Goal: Transaction & Acquisition: Purchase product/service

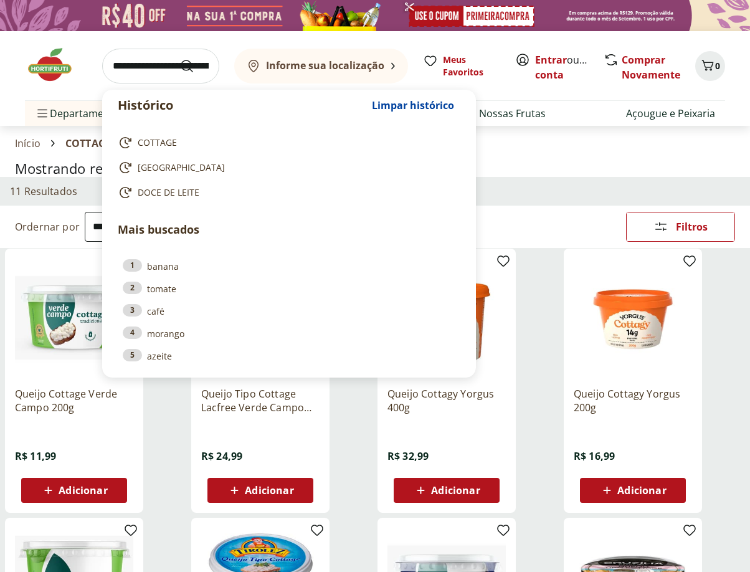
select select "**********"
click at [146, 49] on input "search" at bounding box center [160, 66] width 117 height 35
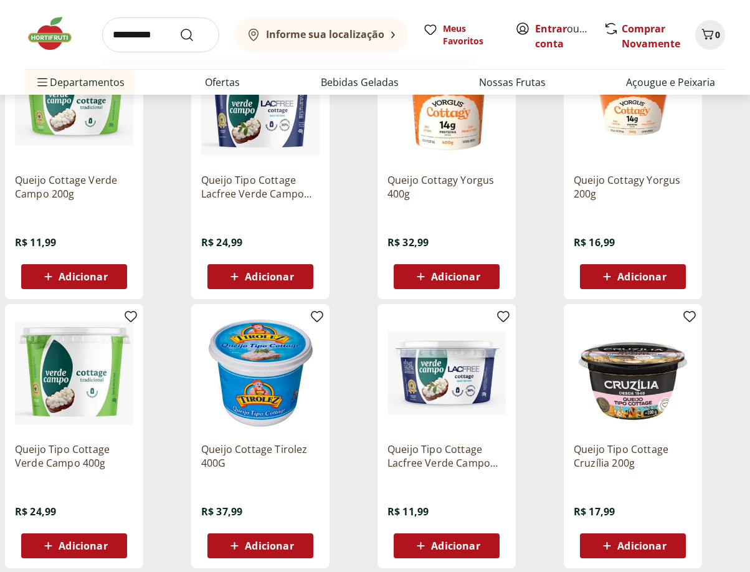
type input "*********"
click at [179, 27] on button "Submit Search" at bounding box center [194, 34] width 30 height 15
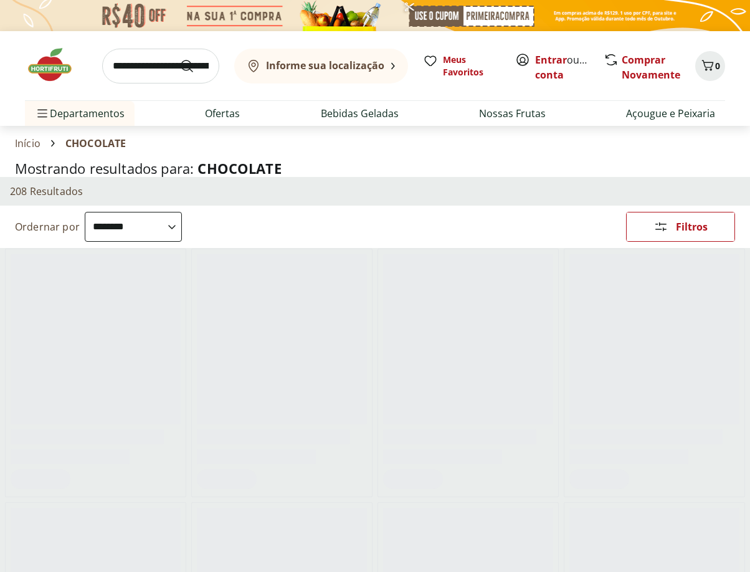
select select "**********"
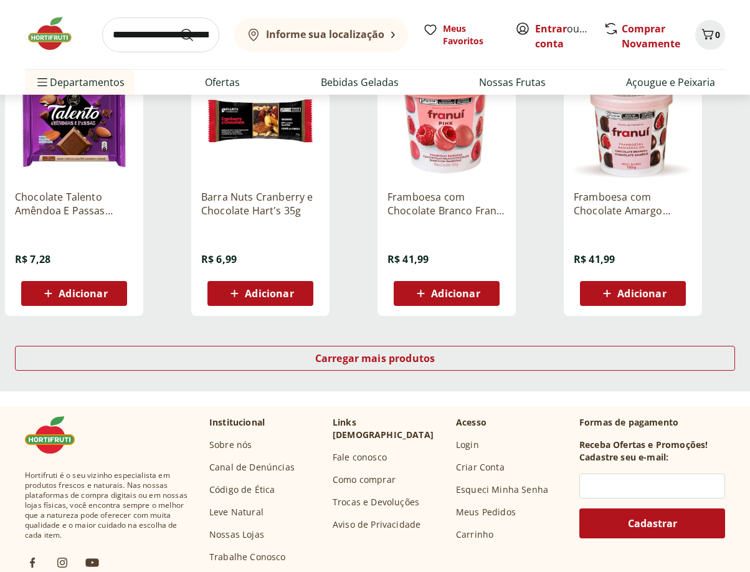
scroll to position [747, 0]
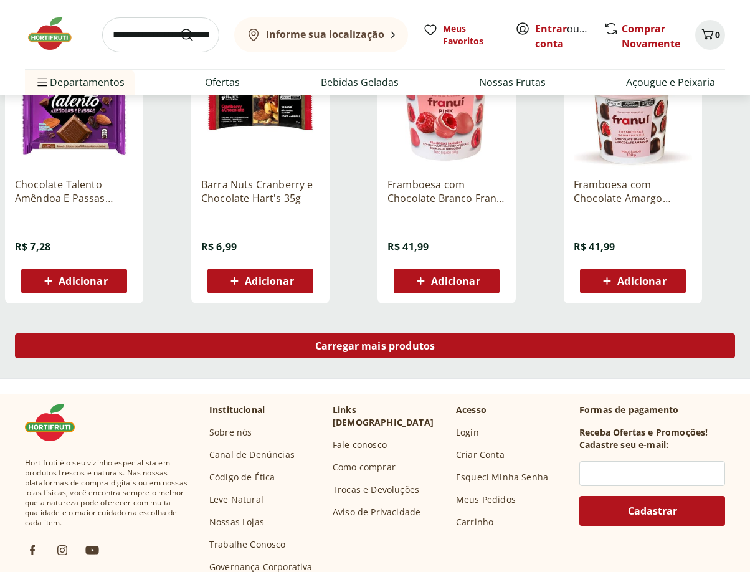
click at [409, 351] on span "Carregar mais produtos" at bounding box center [375, 346] width 120 height 10
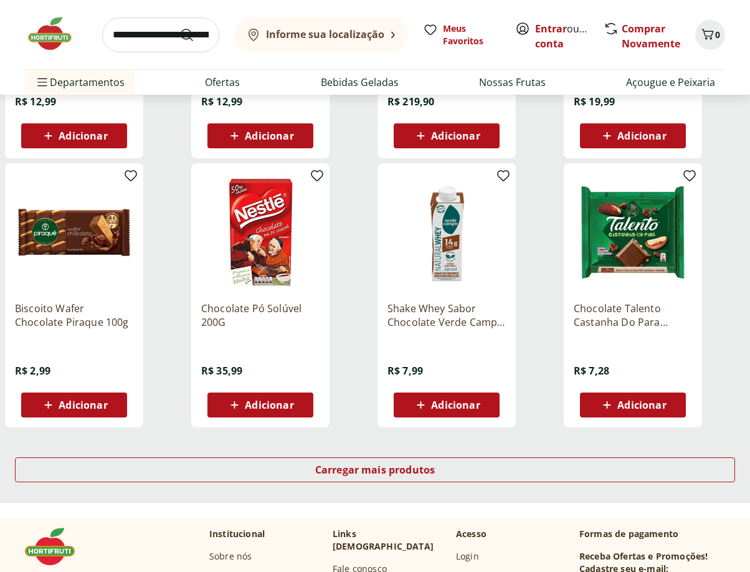
scroll to position [690, 0]
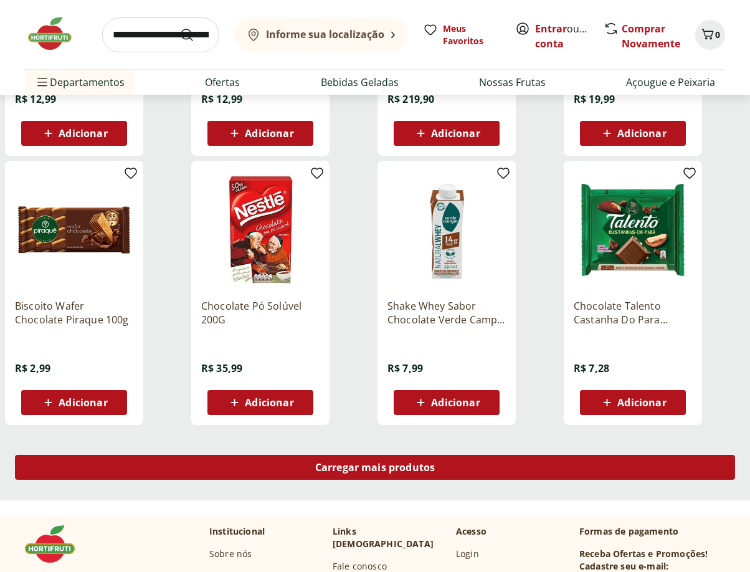
click at [381, 474] on div "Carregar mais produtos" at bounding box center [375, 467] width 720 height 25
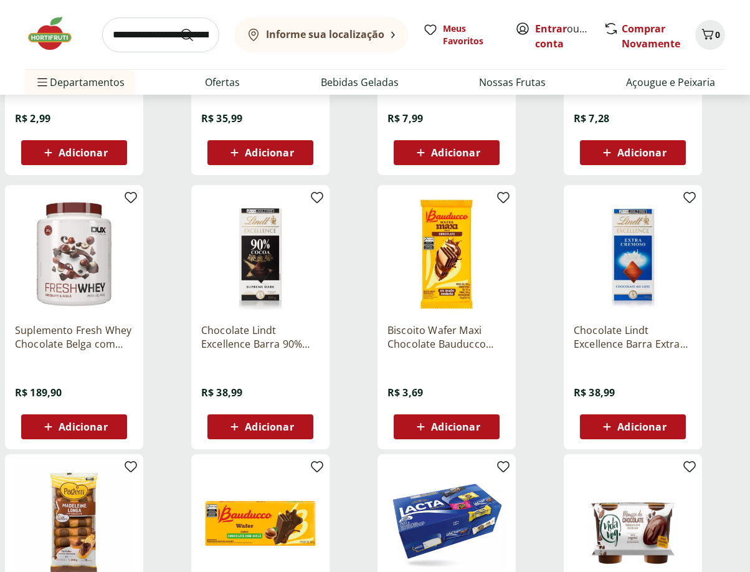
scroll to position [947, 0]
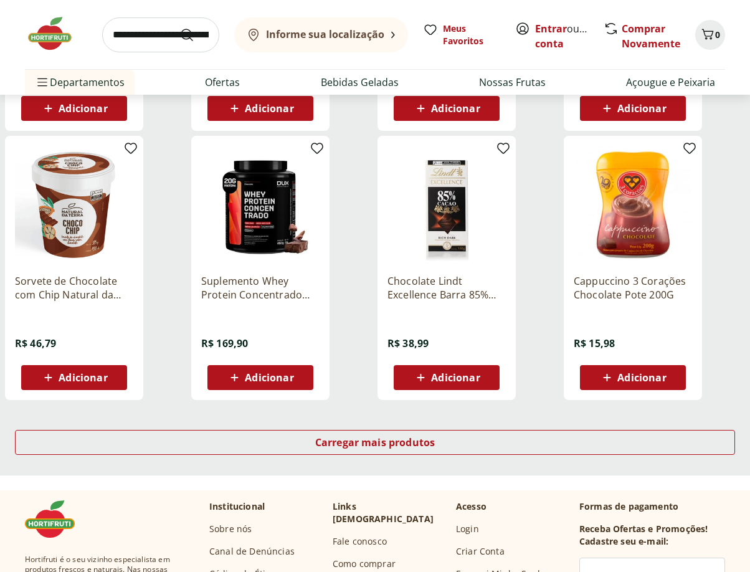
scroll to position [718, 0]
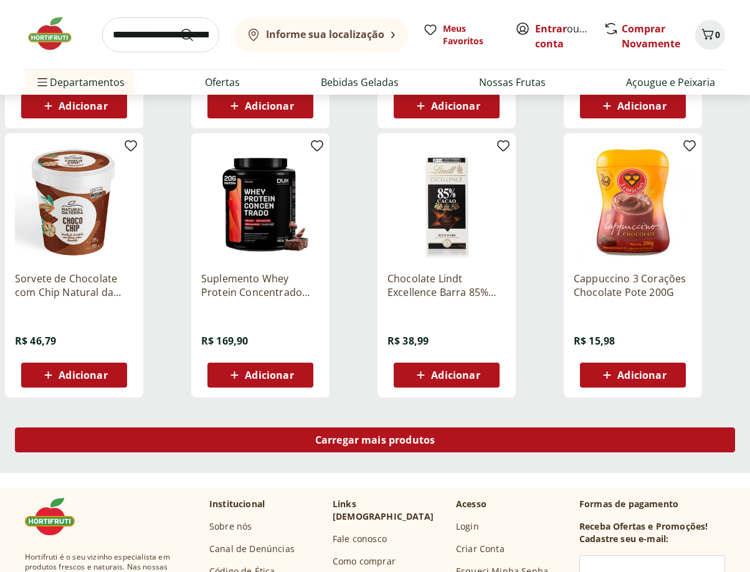
click at [359, 440] on span "Carregar mais produtos" at bounding box center [375, 440] width 120 height 10
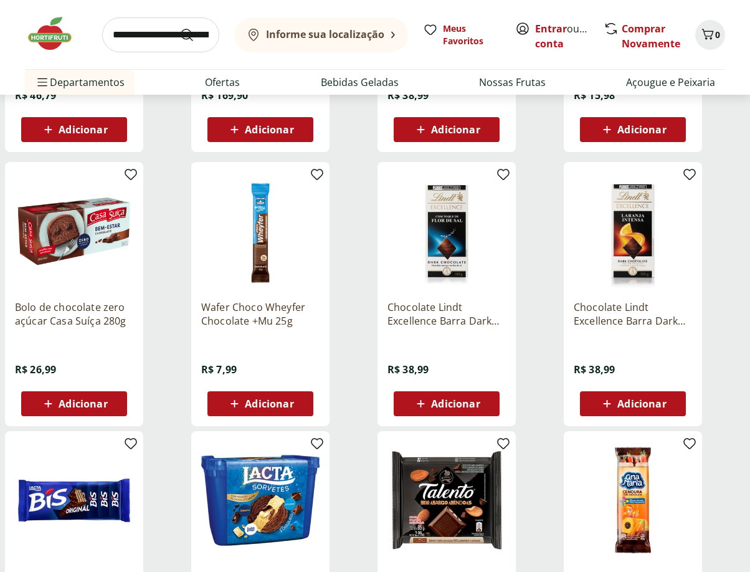
scroll to position [1045, 0]
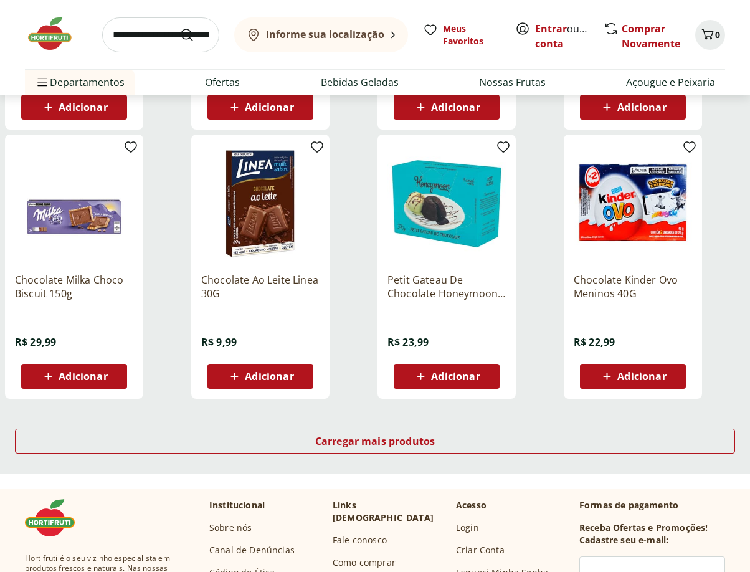
scroll to position [737, 0]
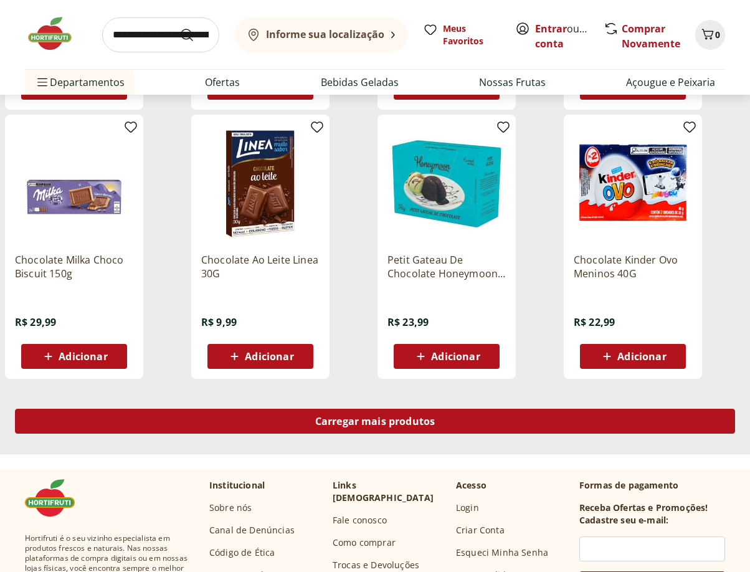
click at [330, 423] on span "Carregar mais produtos" at bounding box center [375, 421] width 120 height 10
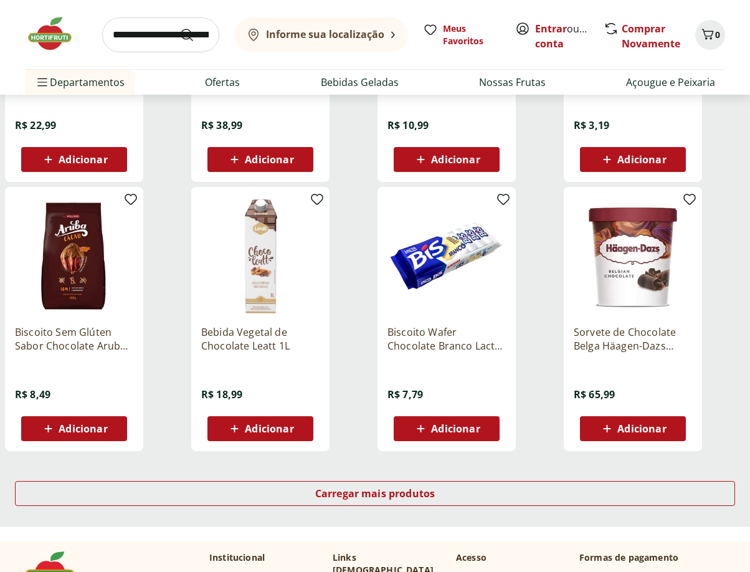
scroll to position [694, 0]
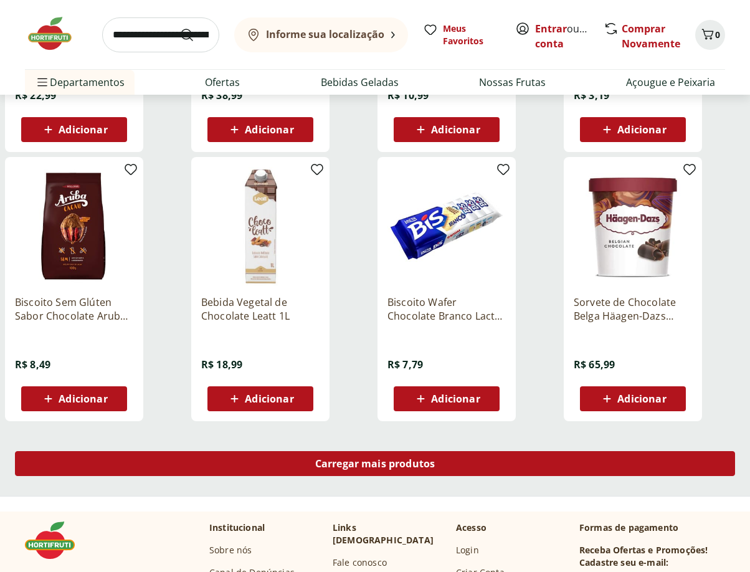
click at [420, 472] on div "Carregar mais produtos" at bounding box center [375, 463] width 720 height 25
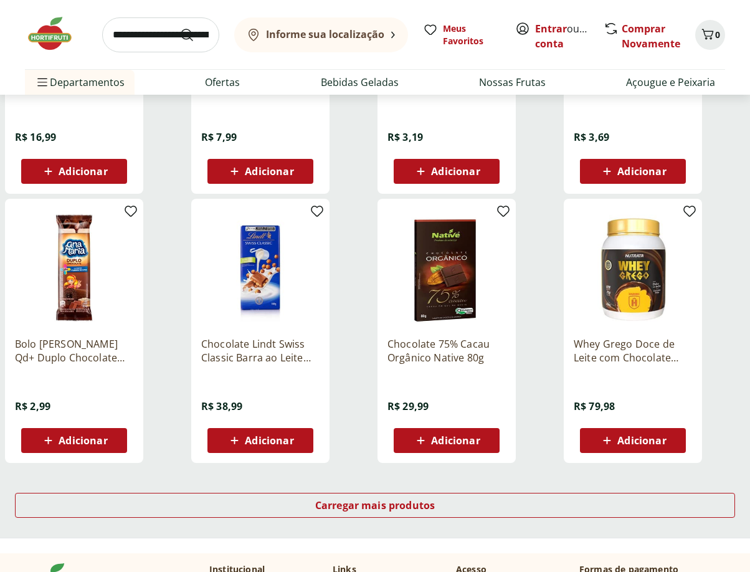
scroll to position [657, 0]
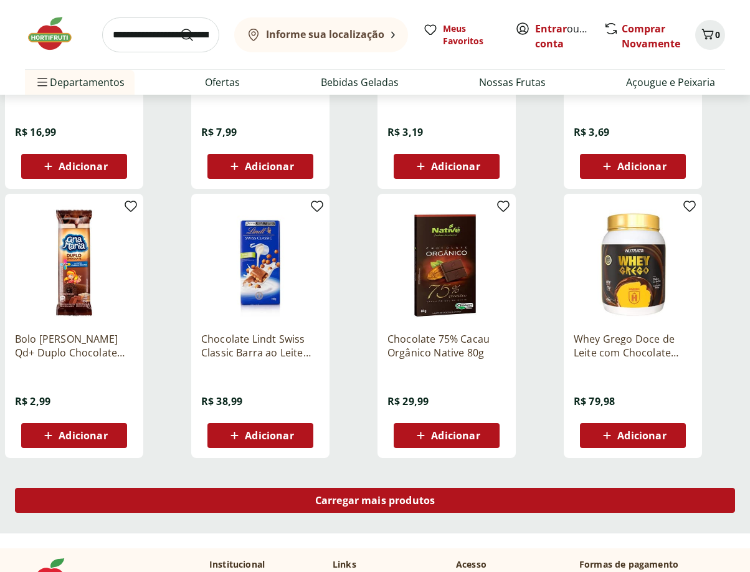
click at [400, 503] on span "Carregar mais produtos" at bounding box center [375, 500] width 120 height 10
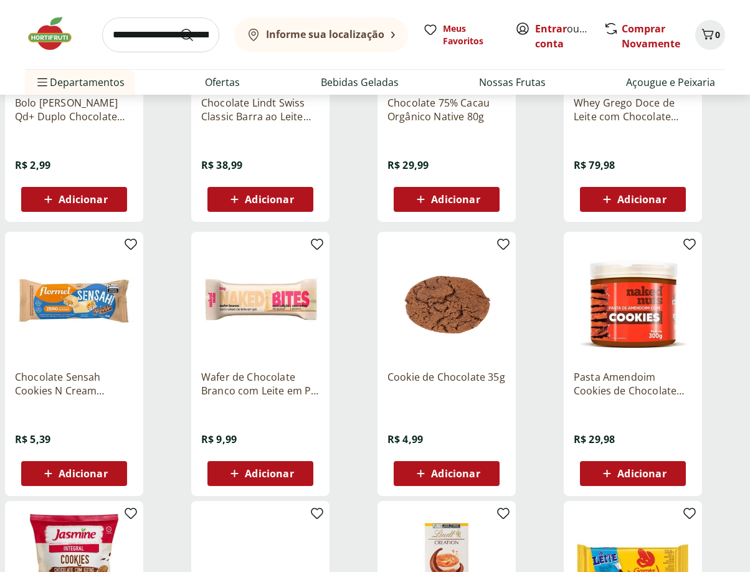
scroll to position [931, 0]
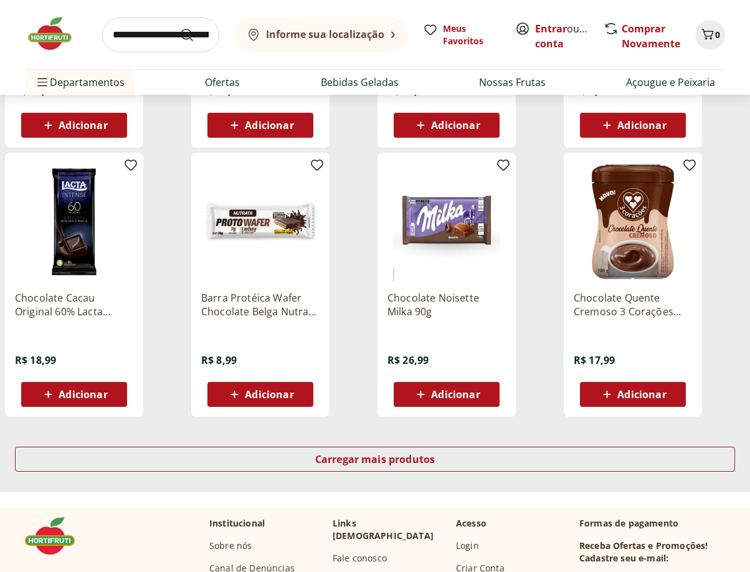
scroll to position [716, 0]
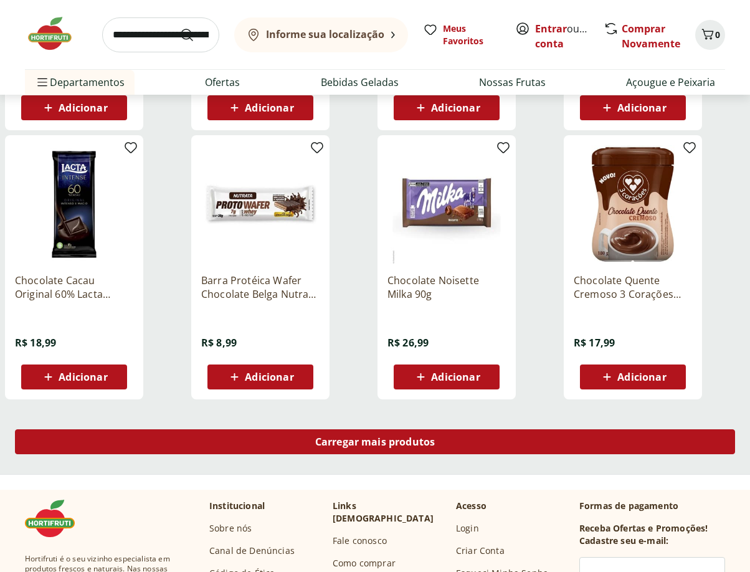
click at [396, 441] on span "Carregar mais produtos" at bounding box center [375, 441] width 120 height 10
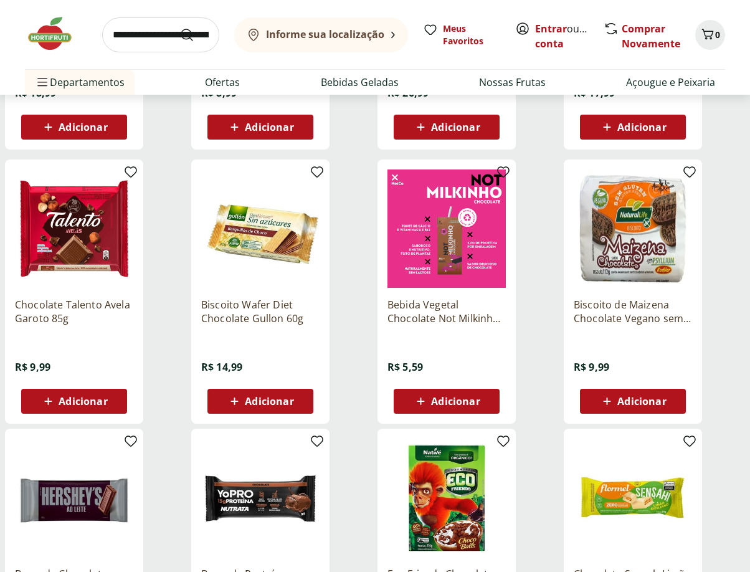
scroll to position [969, 0]
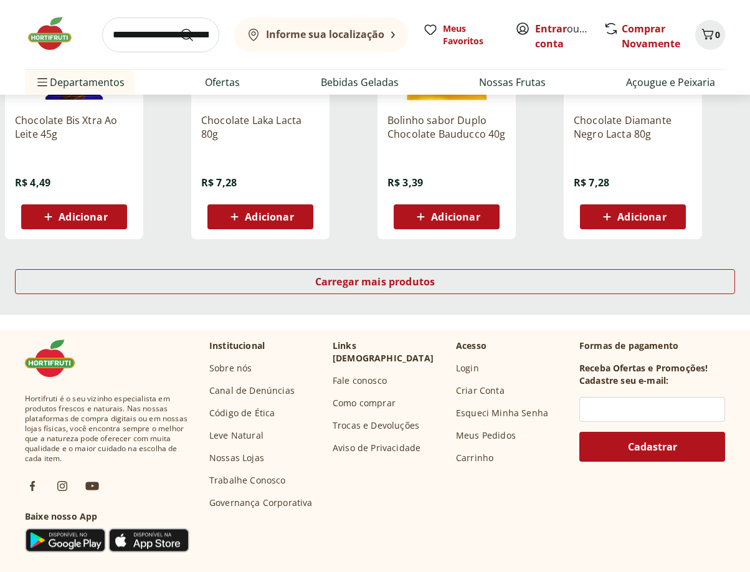
scroll to position [884, 0]
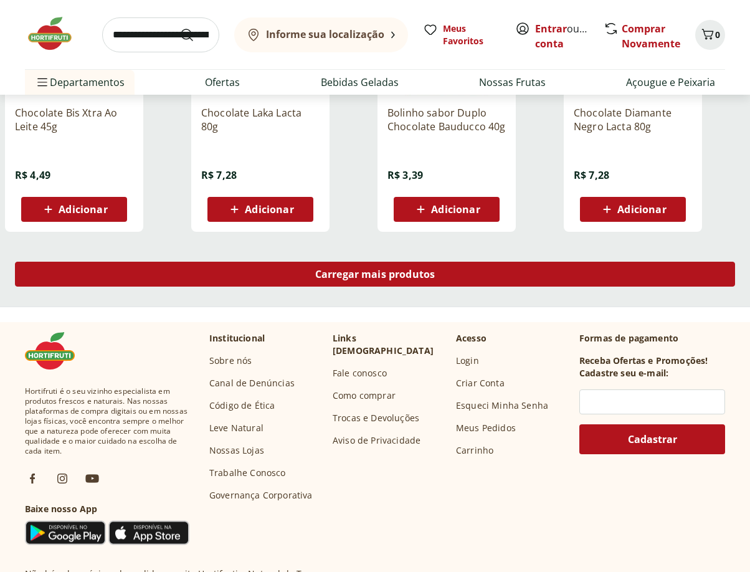
click at [352, 283] on div "Carregar mais produtos" at bounding box center [375, 274] width 720 height 25
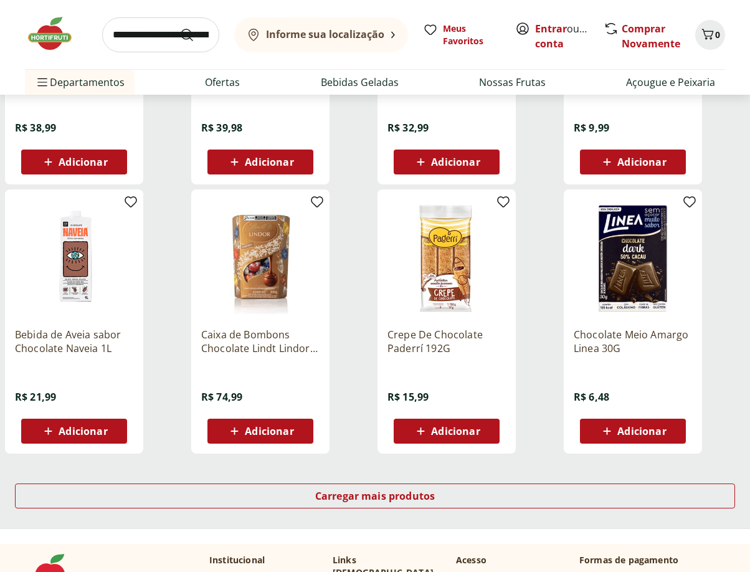
scroll to position [679, 0]
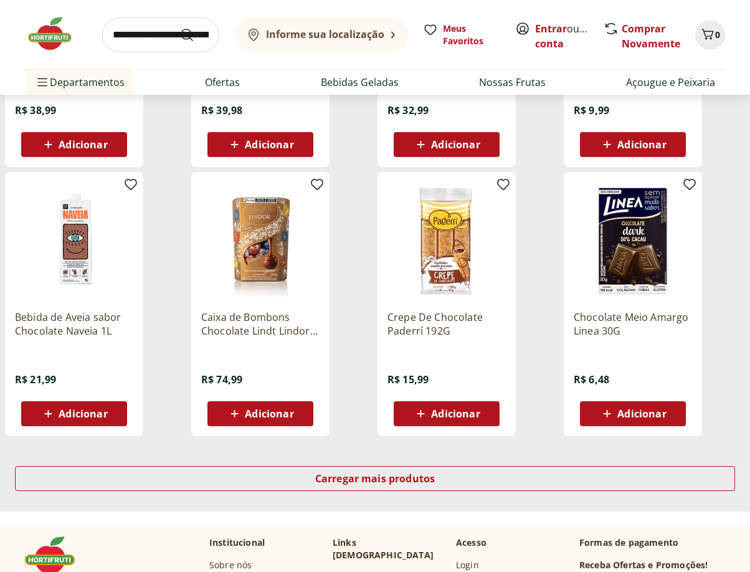
click at [403, 496] on div "Carregar mais produtos" at bounding box center [375, 481] width 750 height 60
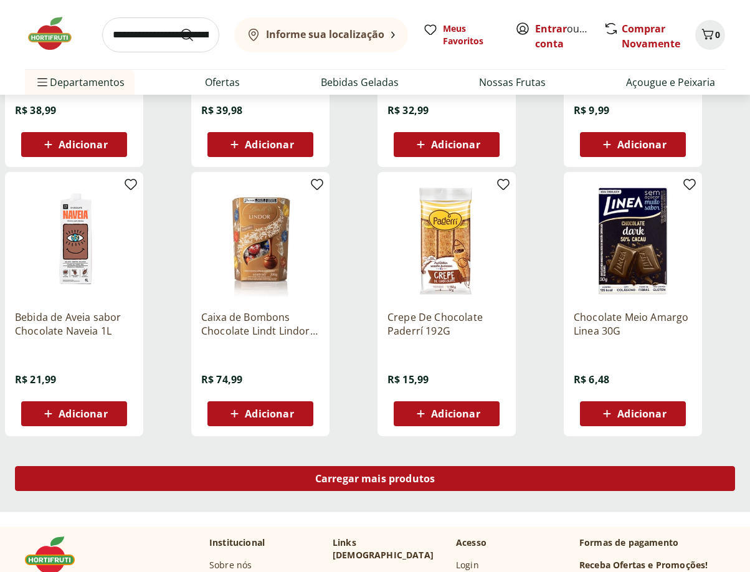
click at [397, 479] on span "Carregar mais produtos" at bounding box center [375, 478] width 120 height 10
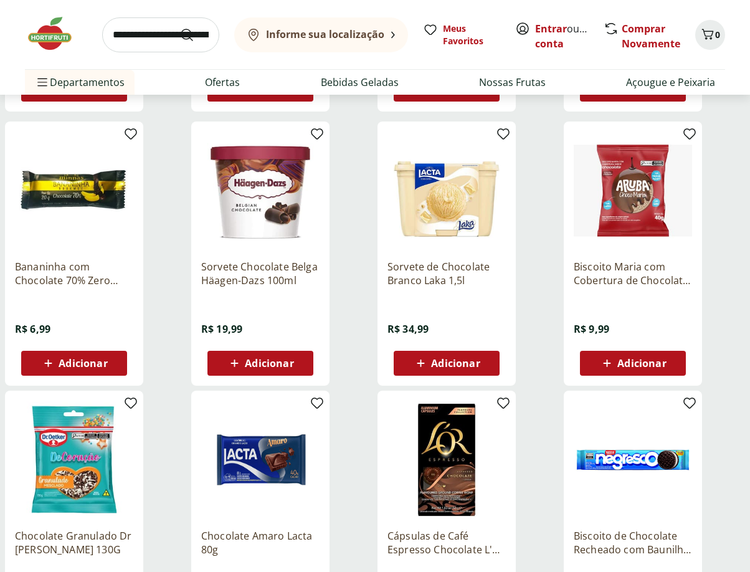
scroll to position [1011, 0]
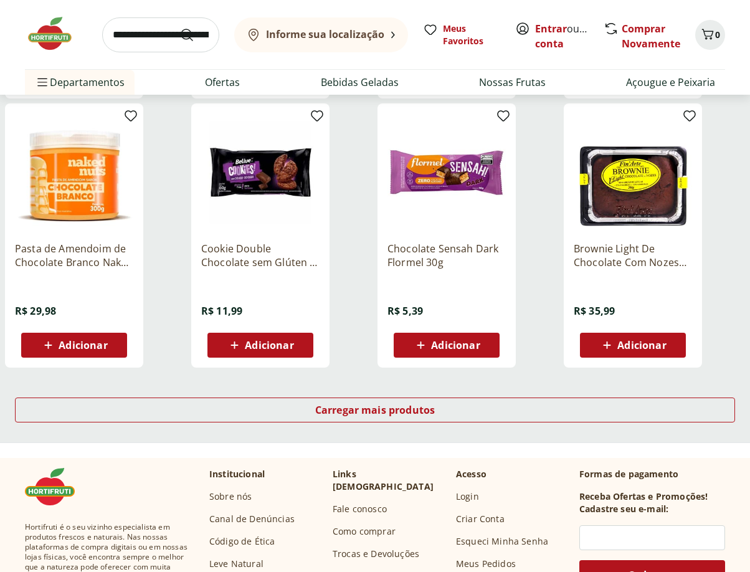
scroll to position [753, 0]
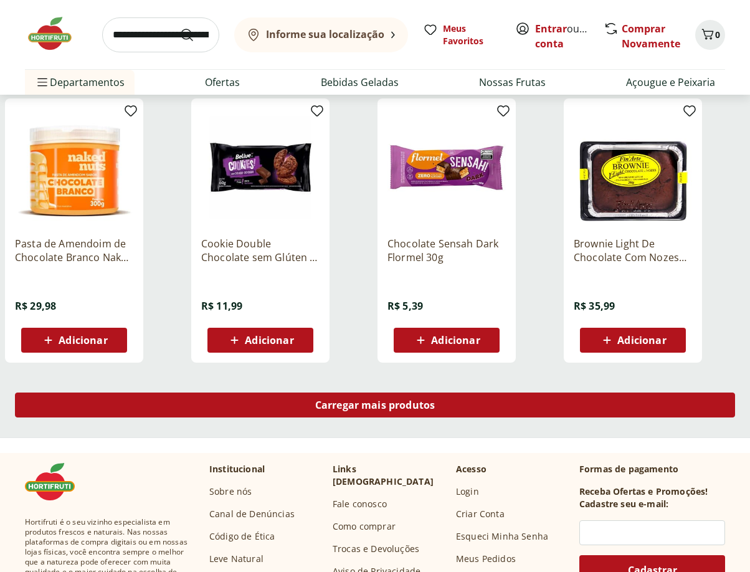
click at [367, 408] on span "Carregar mais produtos" at bounding box center [375, 405] width 120 height 10
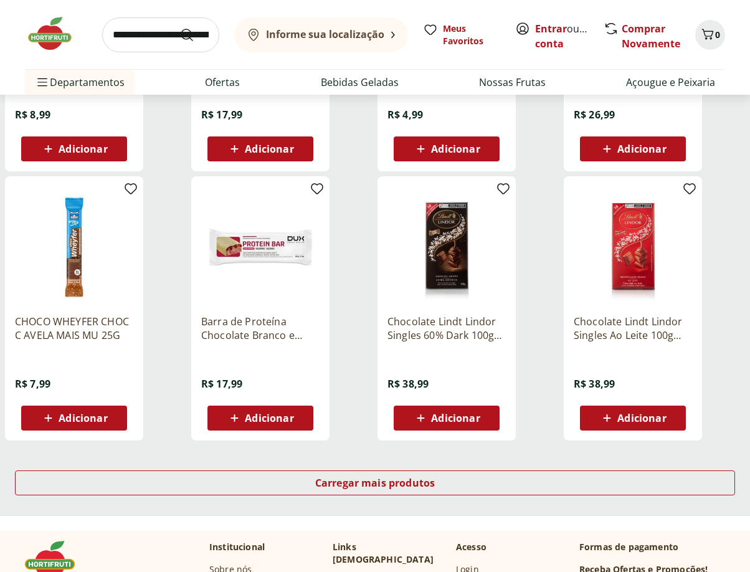
scroll to position [680, 0]
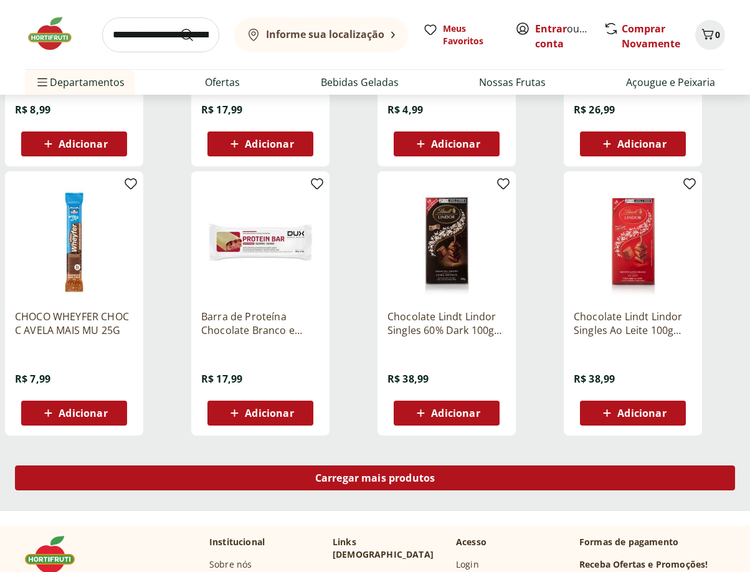
click at [404, 483] on span "Carregar mais produtos" at bounding box center [375, 478] width 120 height 10
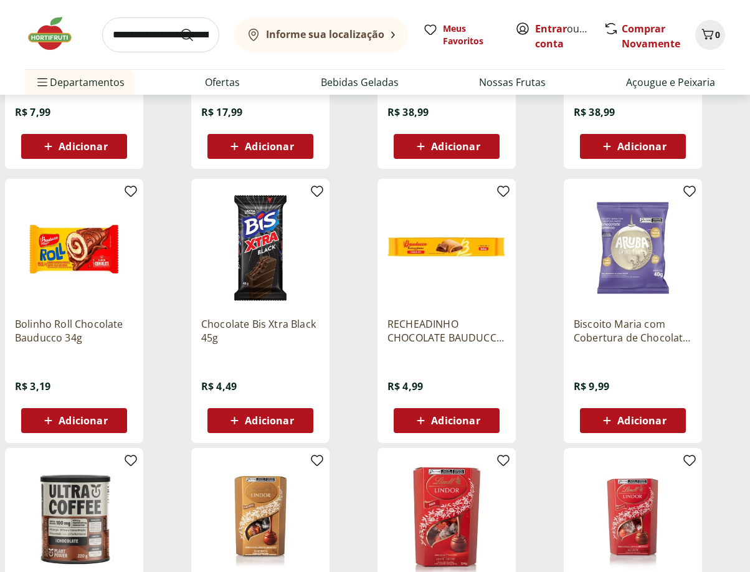
scroll to position [997, 0]
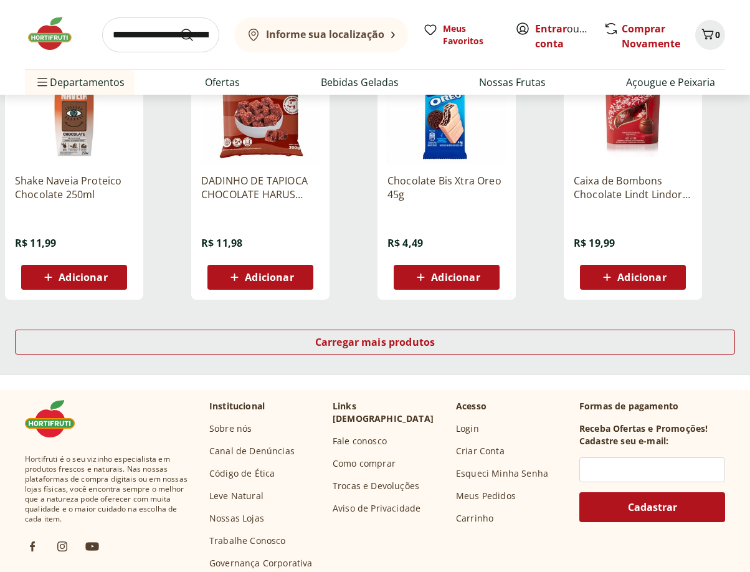
scroll to position [821, 0]
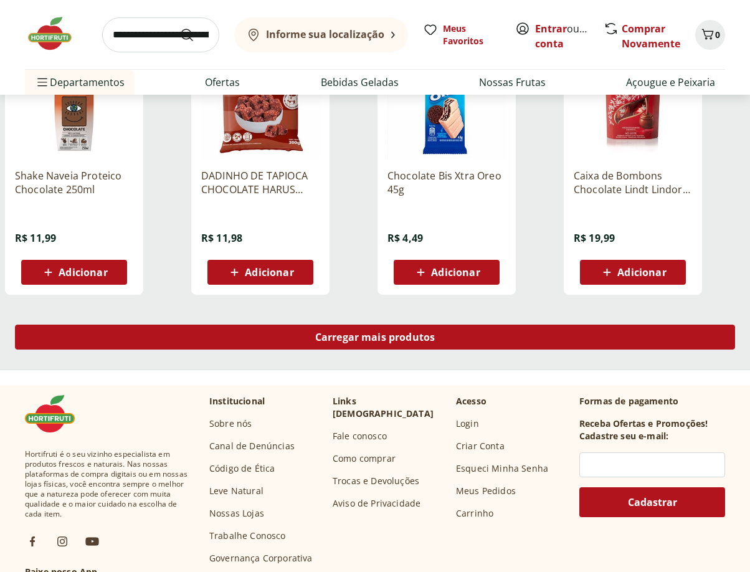
click at [457, 345] on div "Carregar mais produtos" at bounding box center [375, 336] width 720 height 25
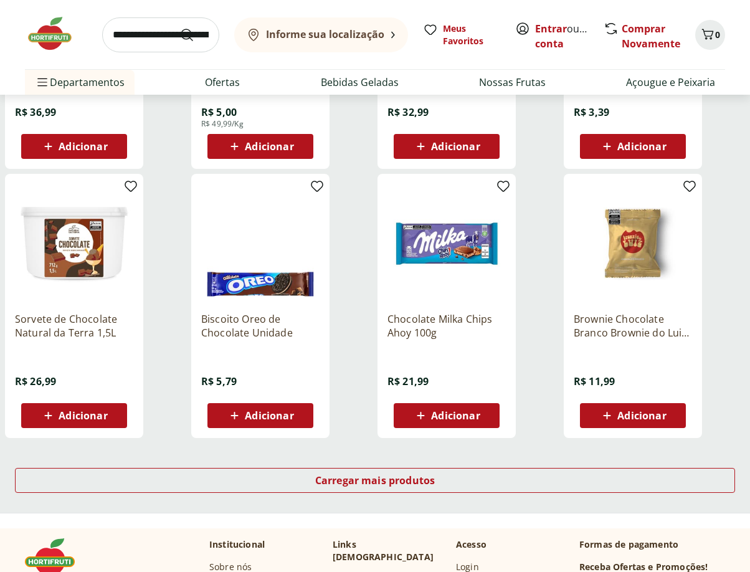
scroll to position [715, 0]
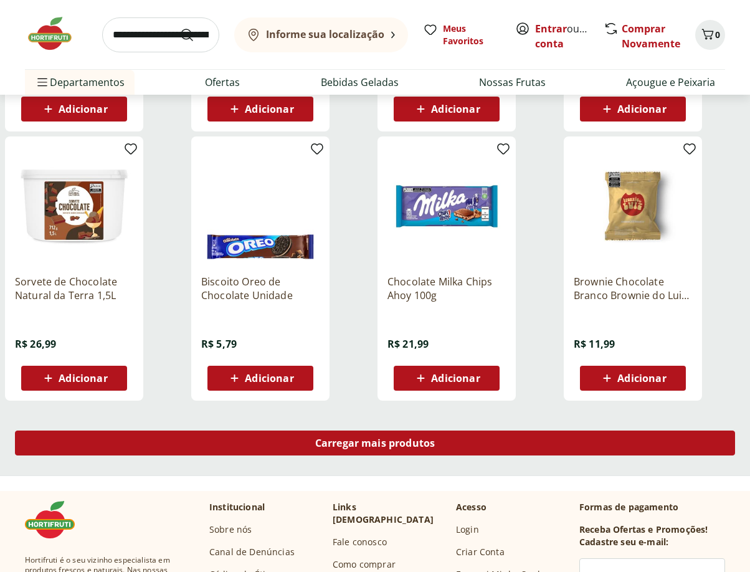
click at [402, 448] on span "Carregar mais produtos" at bounding box center [375, 443] width 120 height 10
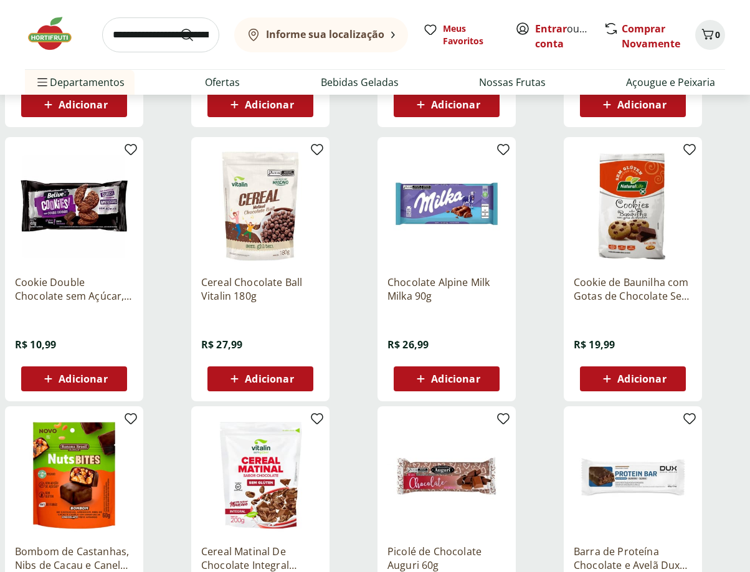
scroll to position [998, 0]
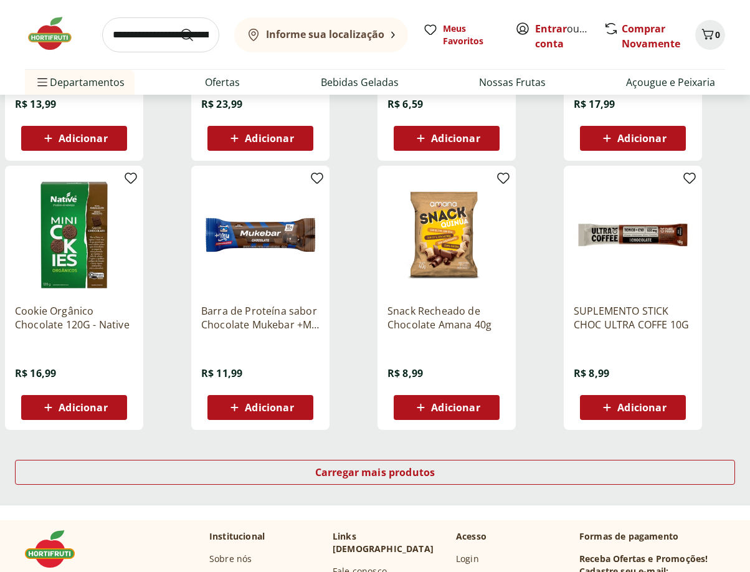
scroll to position [698, 0]
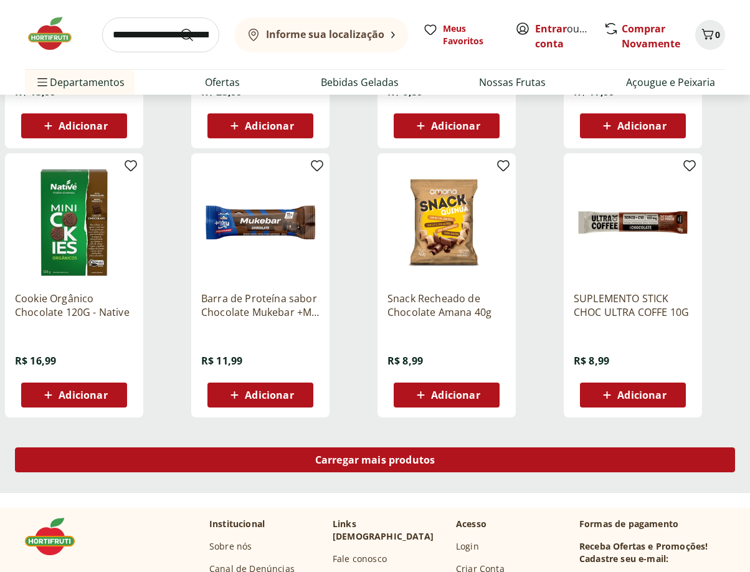
click at [439, 461] on div "Carregar mais produtos" at bounding box center [375, 459] width 720 height 25
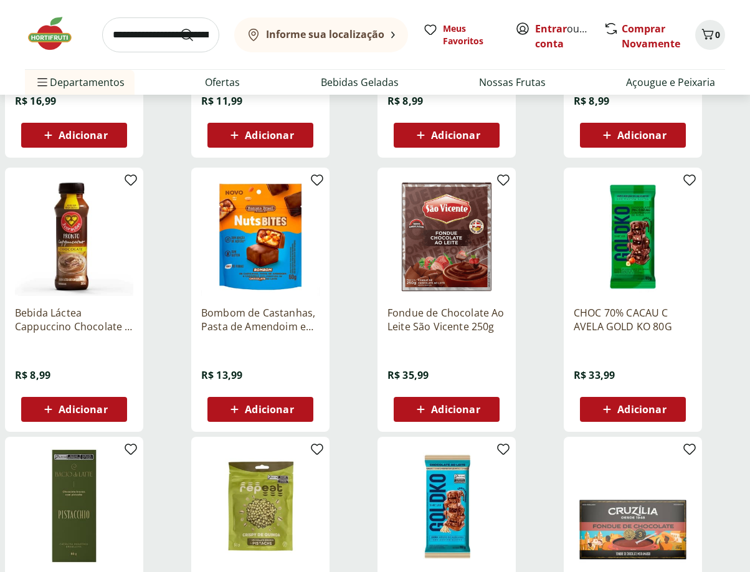
scroll to position [968, 0]
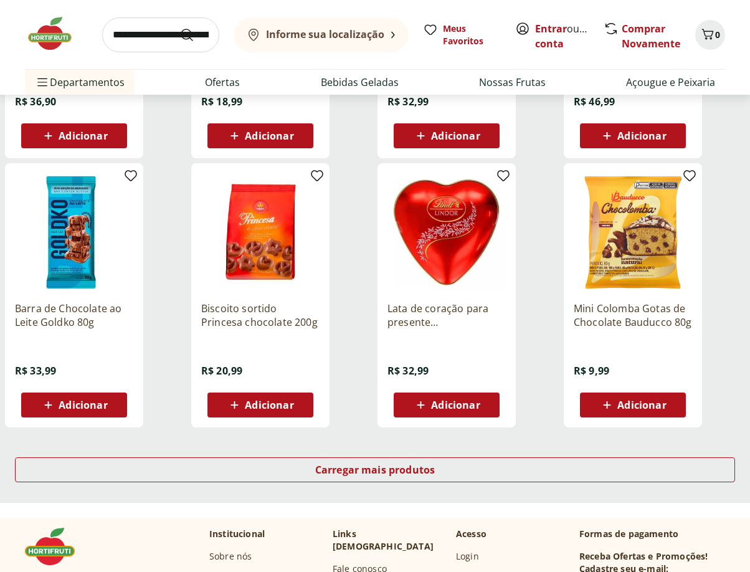
scroll to position [693, 0]
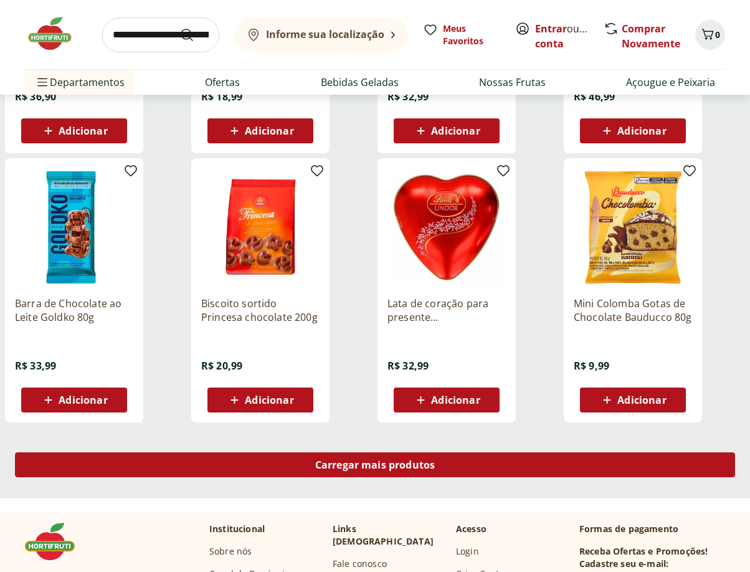
click at [423, 471] on div "Carregar mais produtos" at bounding box center [375, 464] width 720 height 25
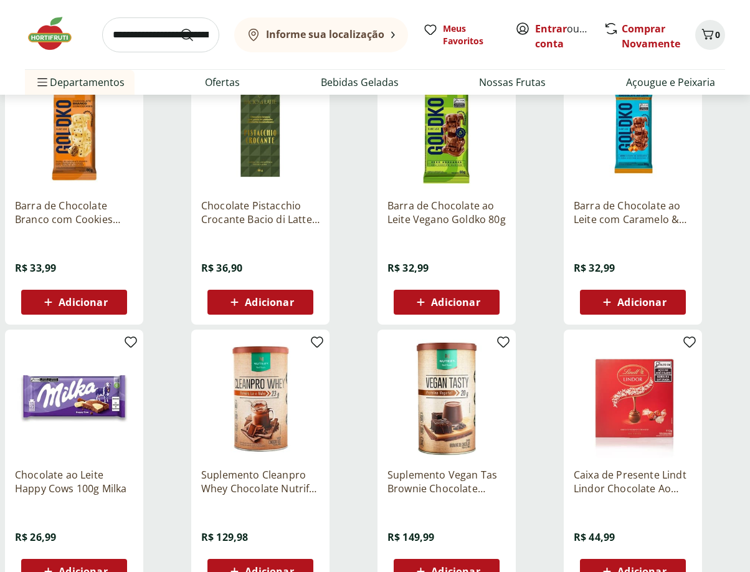
scroll to position [1072, 0]
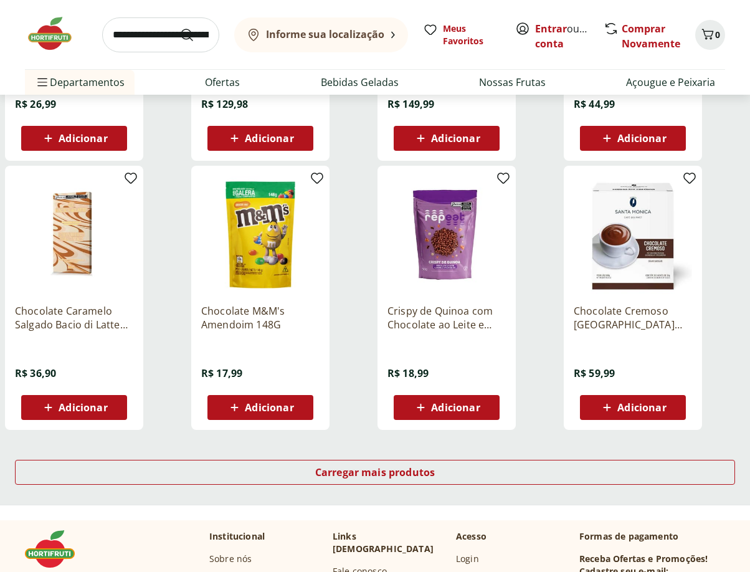
scroll to position [690, 0]
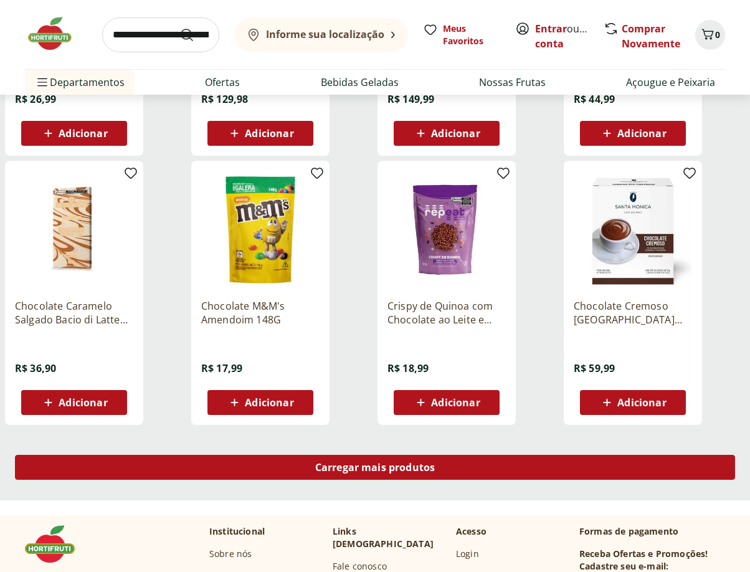
click at [408, 474] on div "Carregar mais produtos" at bounding box center [375, 467] width 720 height 25
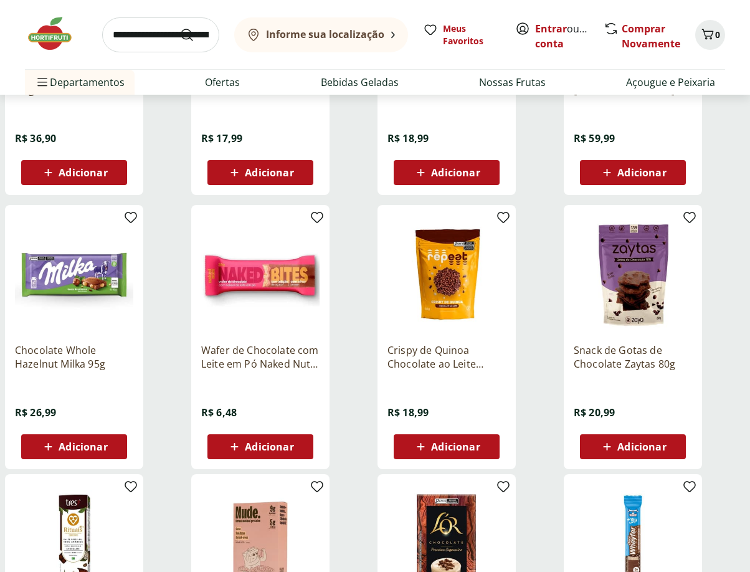
scroll to position [1028, 0]
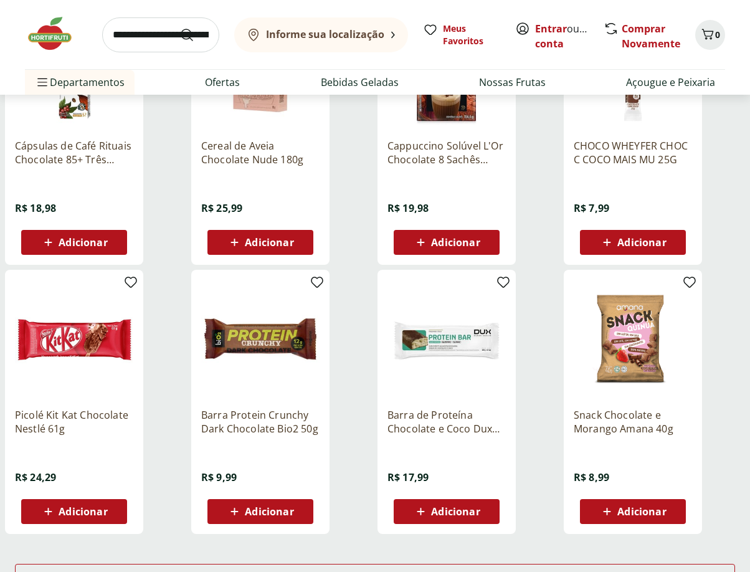
scroll to position [623, 0]
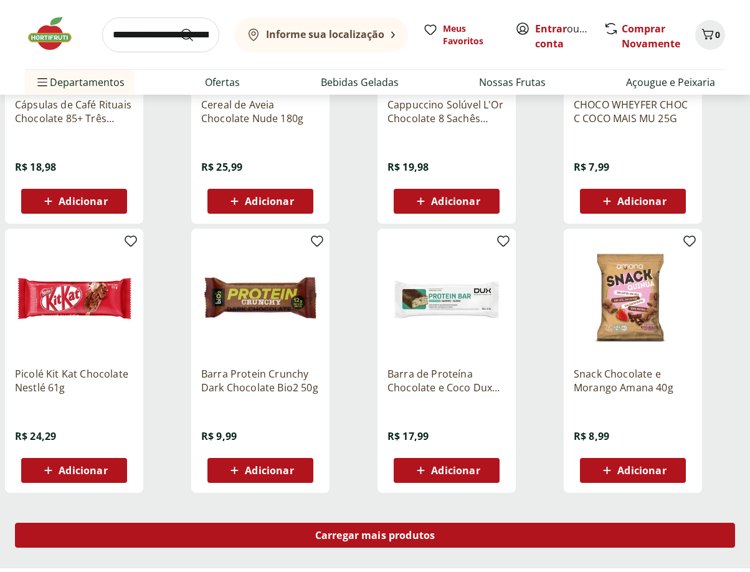
click at [348, 533] on span "Carregar mais produtos" at bounding box center [375, 535] width 120 height 10
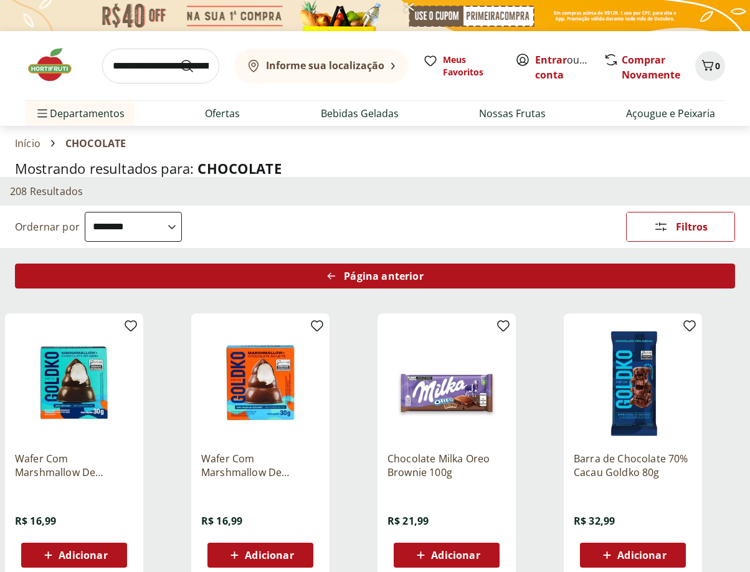
click at [379, 278] on span "Página anterior" at bounding box center [383, 276] width 79 height 10
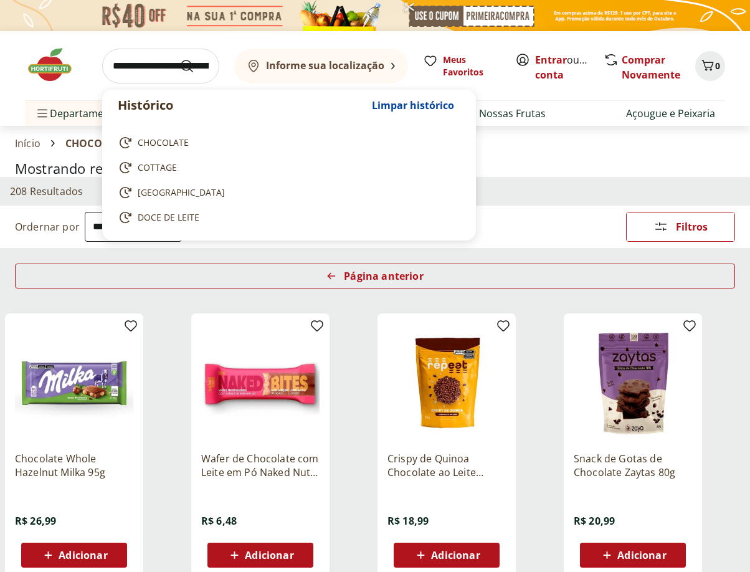
click at [129, 68] on input "search" at bounding box center [160, 66] width 117 height 35
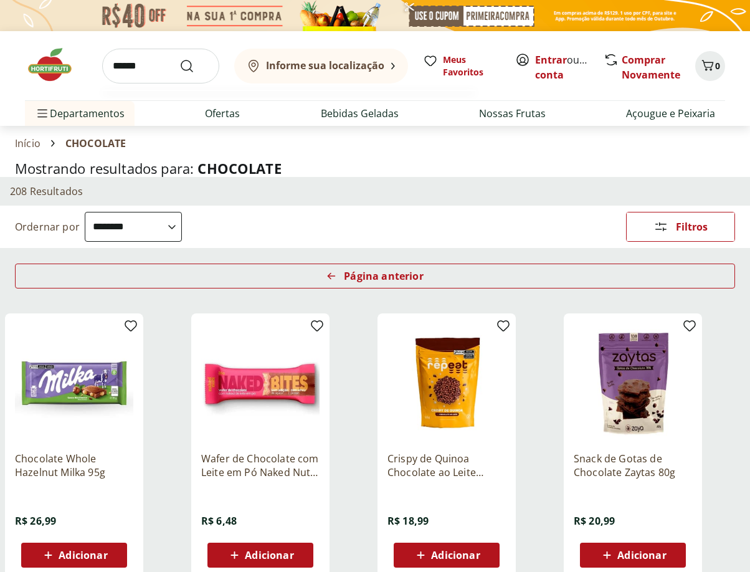
type input "******"
click at [179, 59] on button "Submit Search" at bounding box center [194, 66] width 30 height 15
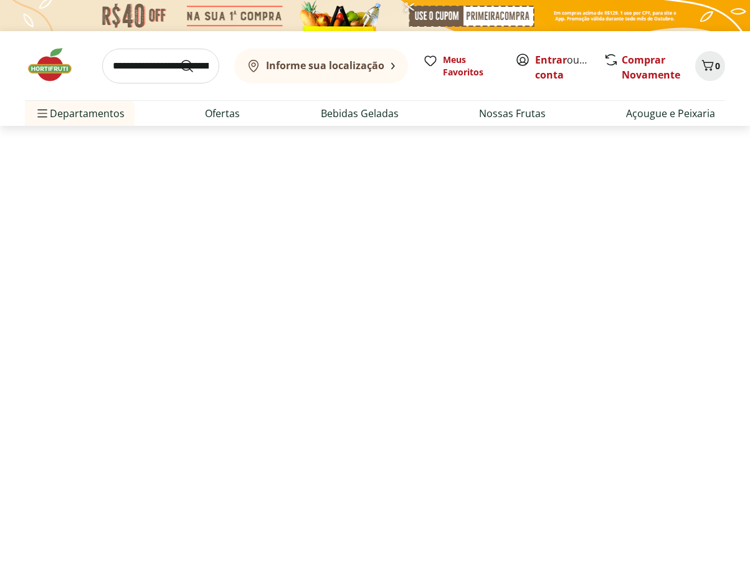
select select "**********"
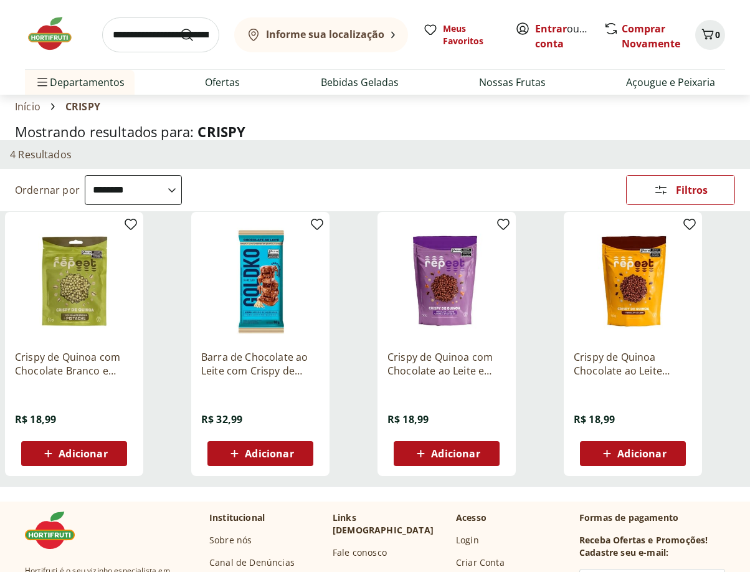
scroll to position [4, 0]
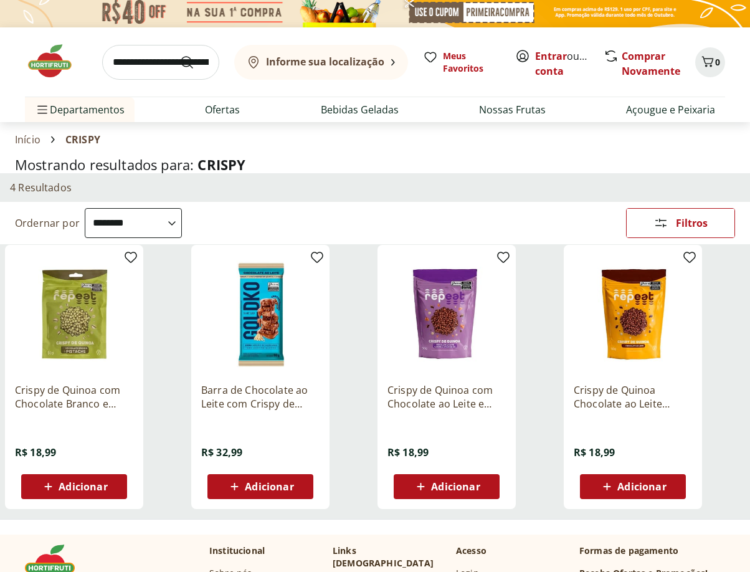
click at [627, 304] on img at bounding box center [632, 314] width 118 height 118
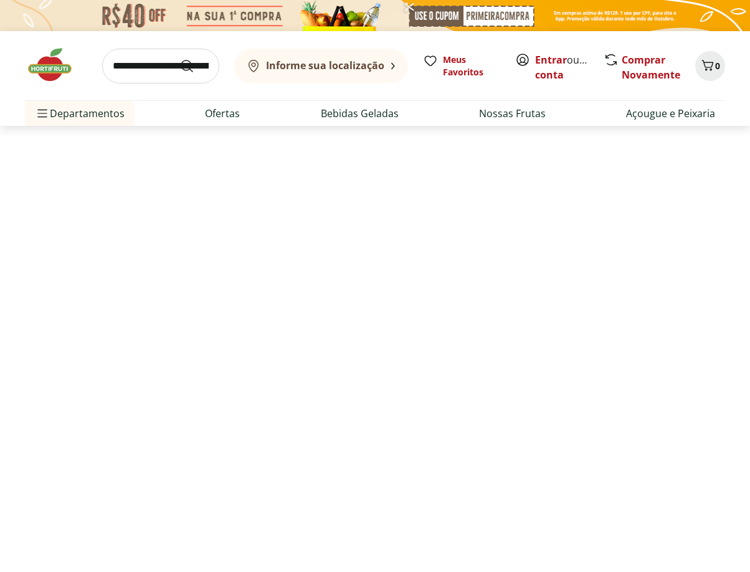
scroll to position [4, 0]
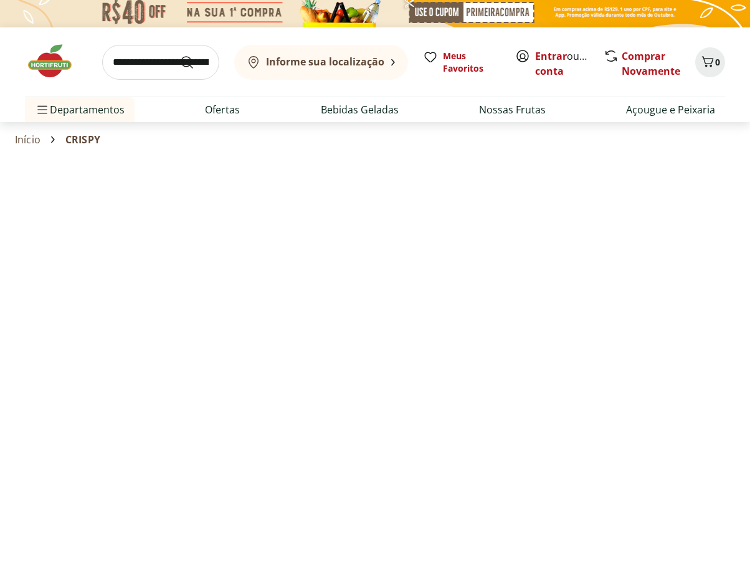
select select "**********"
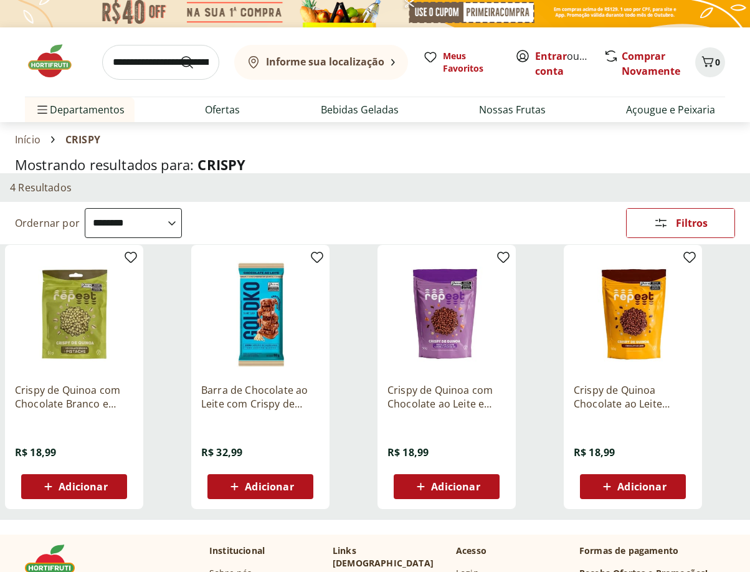
click at [433, 342] on img at bounding box center [446, 314] width 118 height 118
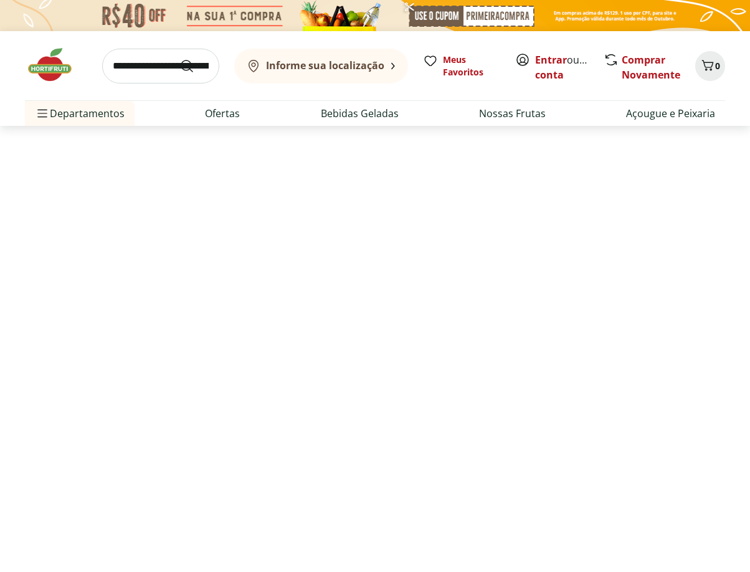
scroll to position [4, 0]
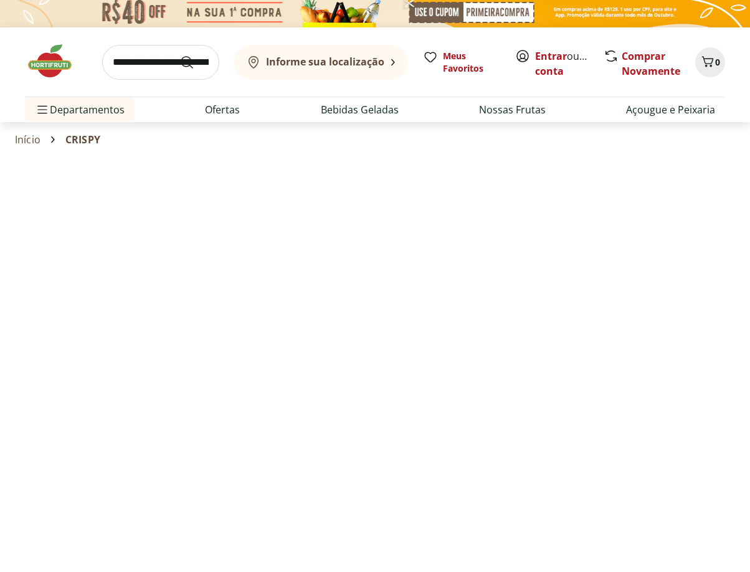
select select "**********"
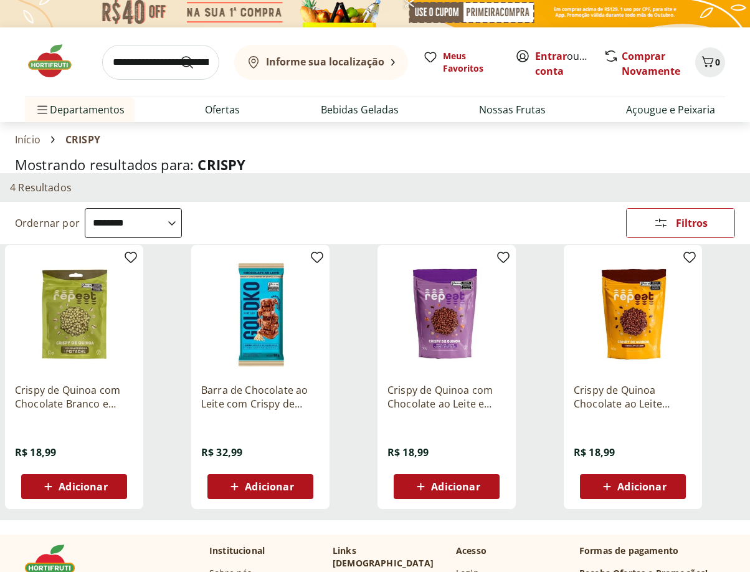
click at [89, 318] on img at bounding box center [74, 314] width 118 height 118
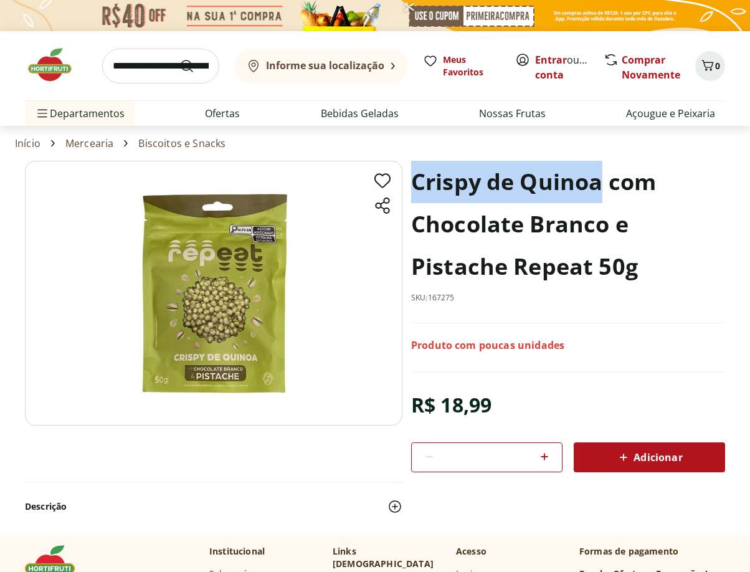
drag, startPoint x: 412, startPoint y: 183, endPoint x: 601, endPoint y: 187, distance: 189.9
click at [601, 187] on h1 "Crispy de Quinoa com Chocolate Branco e Pistache Repeat 50g" at bounding box center [568, 224] width 314 height 127
copy h1 "Crispy de Quinoa"
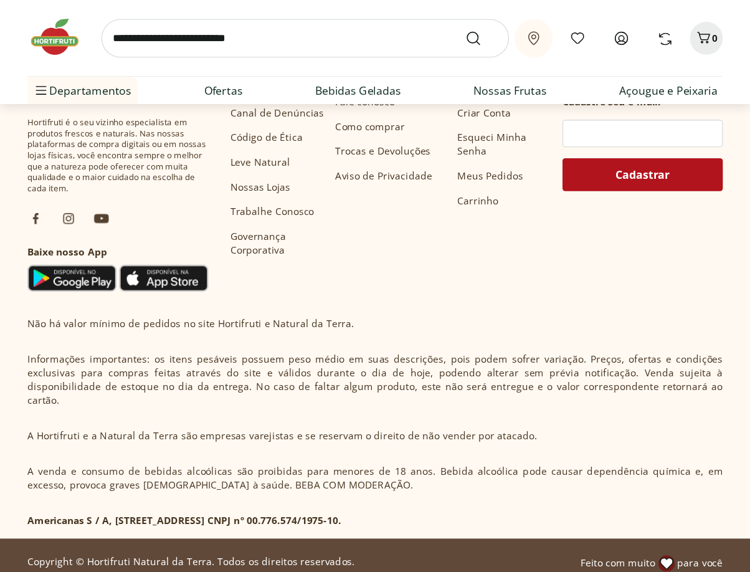
scroll to position [486, 0]
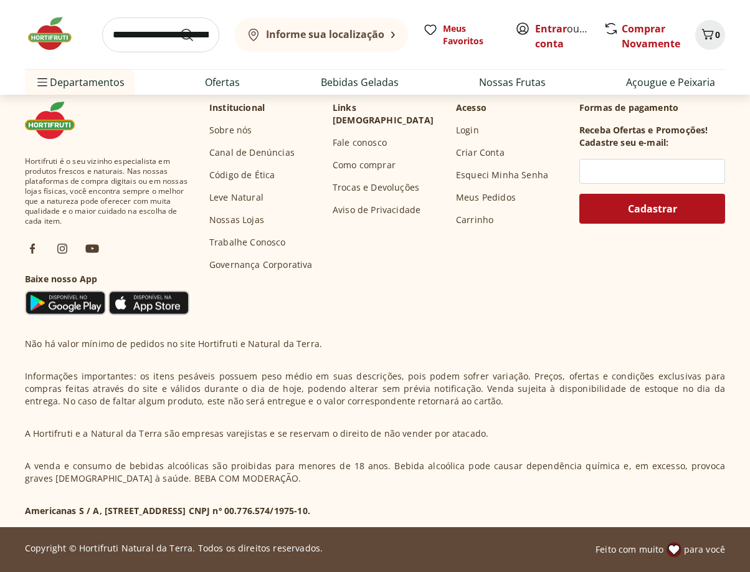
drag, startPoint x: 374, startPoint y: 1, endPoint x: 434, endPoint y: 320, distance: 325.1
click at [434, 320] on section "Hortifruti é o seu vizinho especialista em produtos frescos e naturais. Nas nos…" at bounding box center [375, 309] width 750 height 435
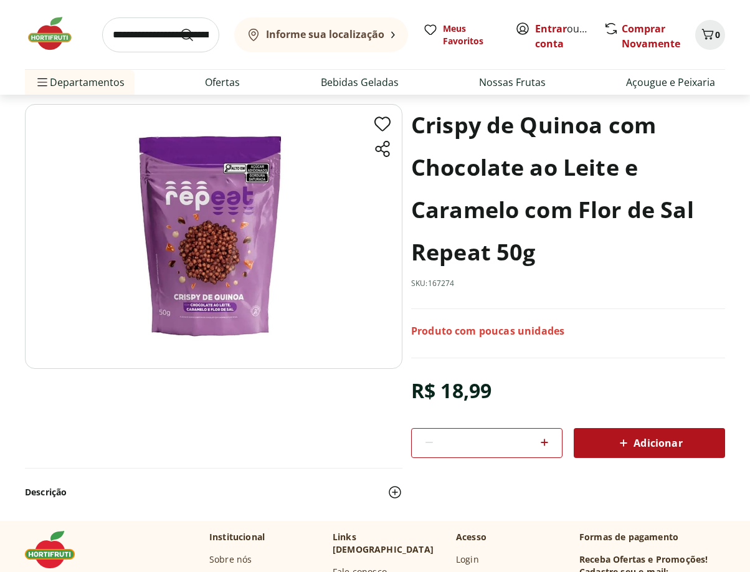
scroll to position [0, 0]
